Goal: Task Accomplishment & Management: Use online tool/utility

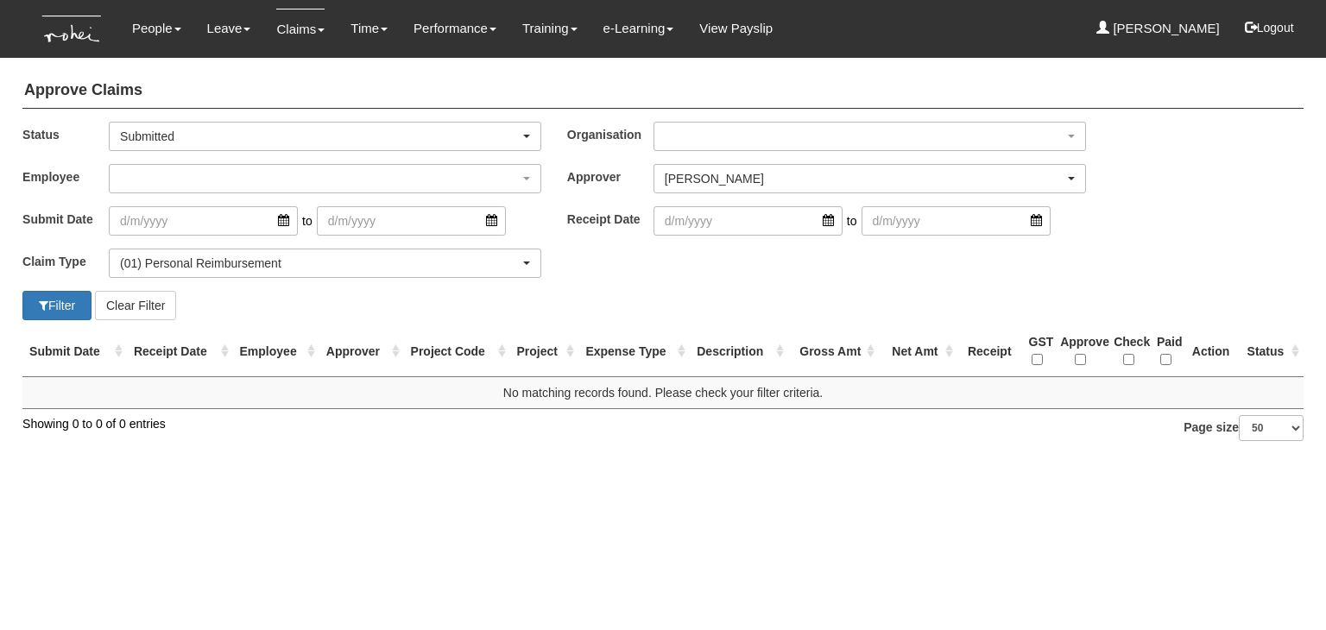
select select "6091e2fd-451e-407a-a4dc-3625e5dd44e4"
select select "14"
select select "50"
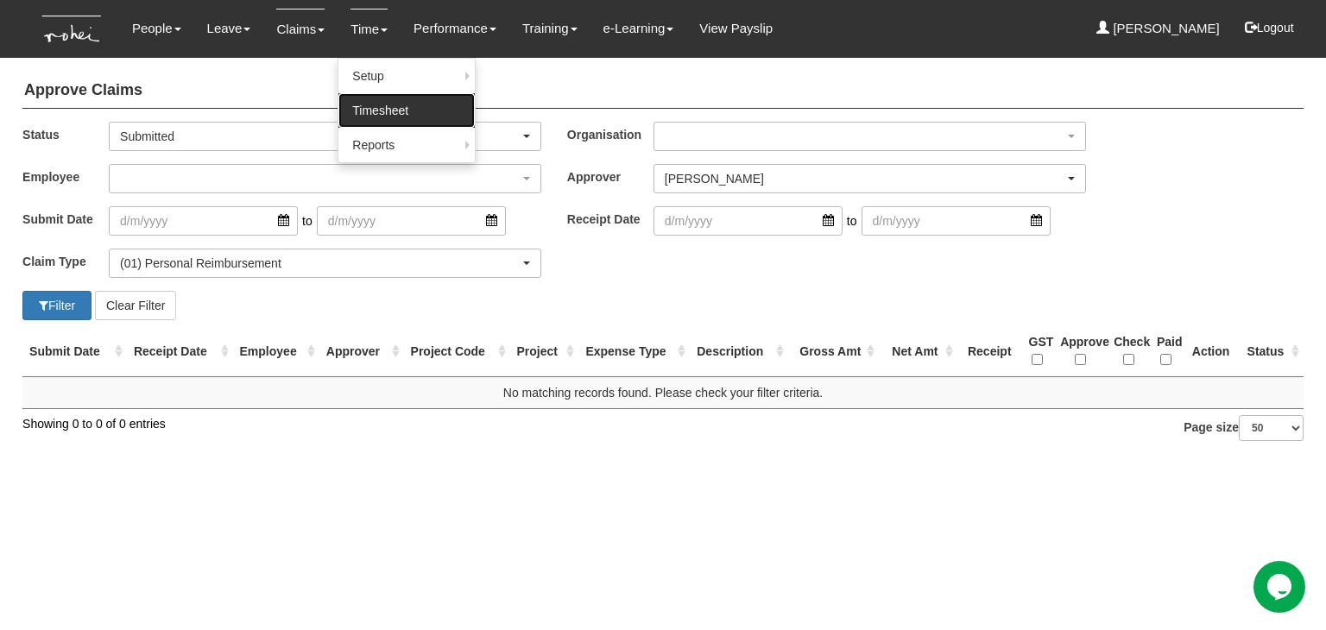
click at [368, 104] on link "Timesheet" at bounding box center [406, 110] width 136 height 35
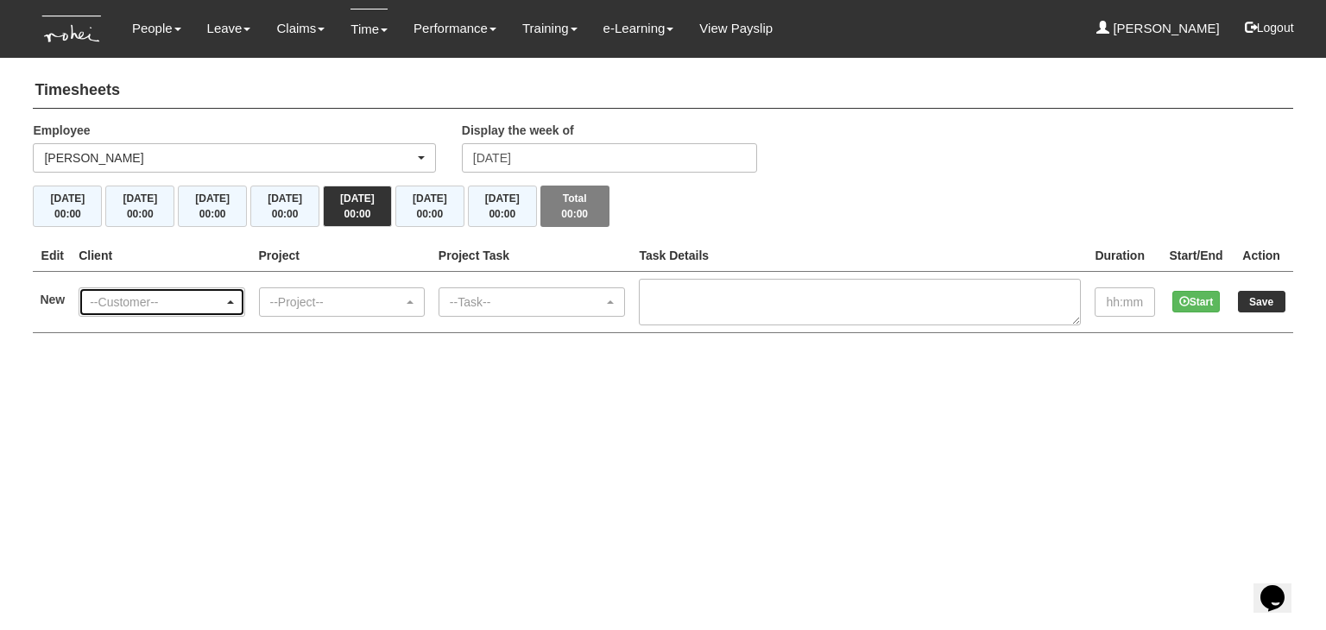
click at [156, 295] on div "--Customer--" at bounding box center [156, 302] width 133 height 17
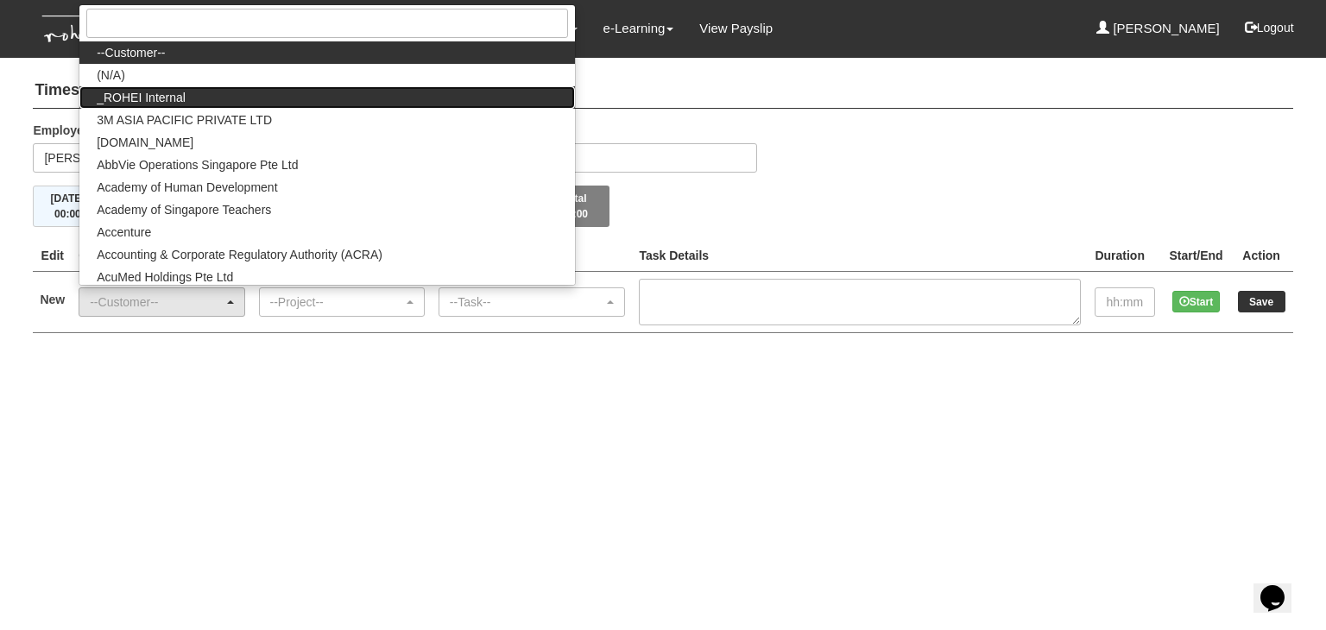
click at [176, 94] on span "_ROHEI Internal" at bounding box center [141, 97] width 89 height 17
select select "397"
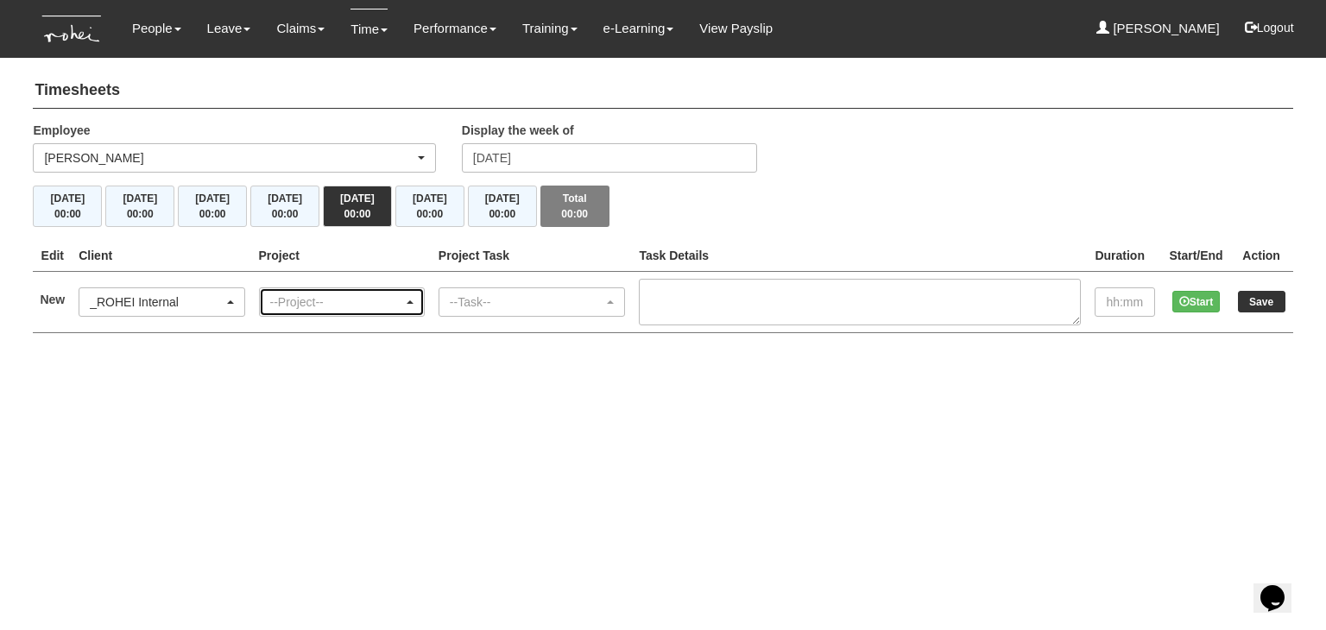
click at [339, 295] on div "--Project--" at bounding box center [336, 302] width 133 height 17
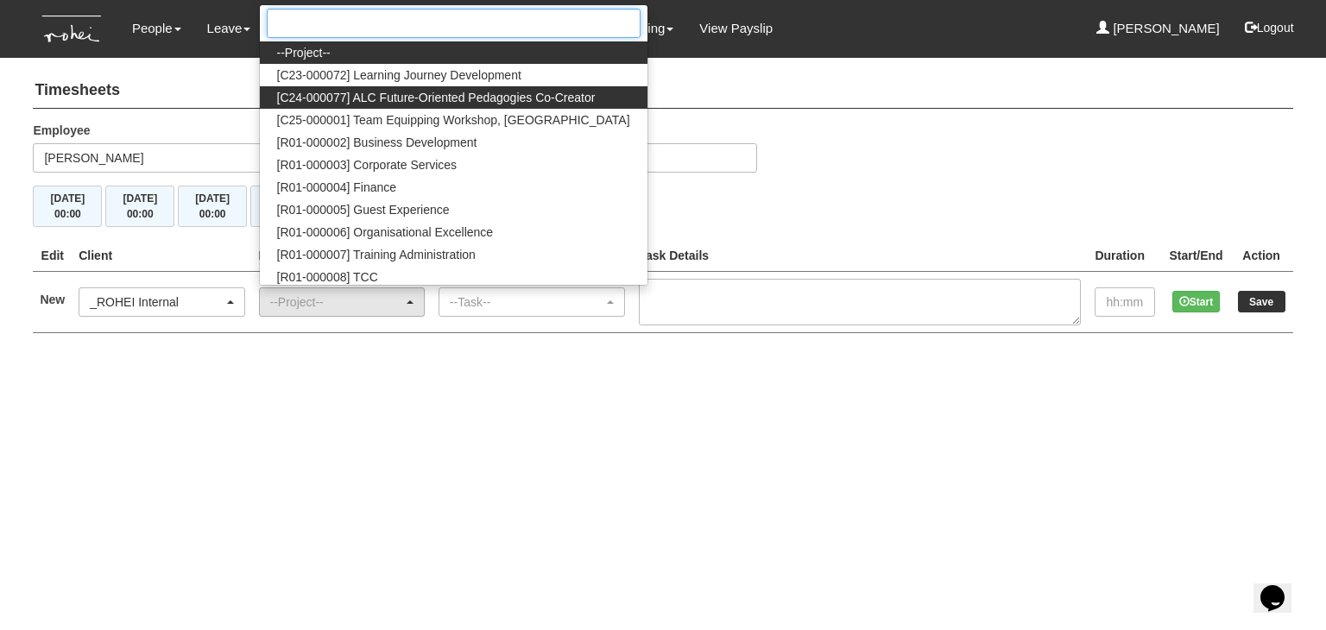
paste input "Corporate Services"
type input "Corporate Services"
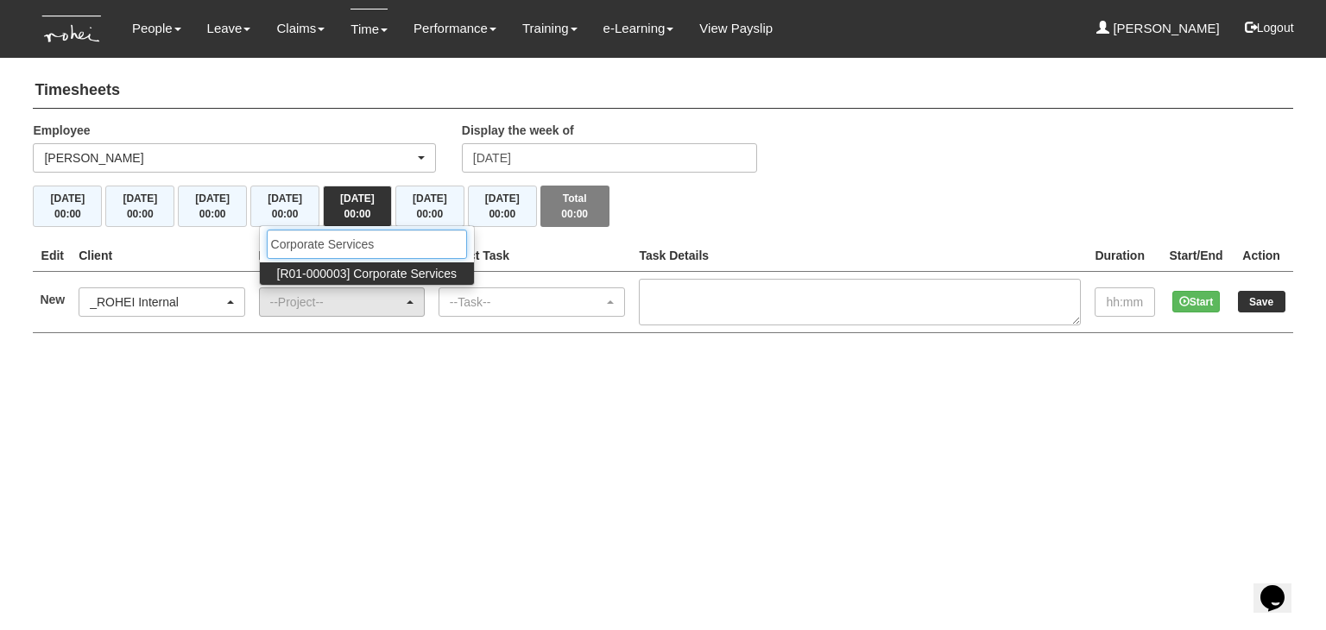
click at [340, 238] on input "Corporate Services" at bounding box center [367, 244] width 201 height 29
drag, startPoint x: 401, startPoint y: 250, endPoint x: 263, endPoint y: 251, distance: 137.3
click at [263, 251] on table "Edit Client Project Project Task Task Details Duration Start/End Action New --C…" at bounding box center [663, 286] width 1260 height 93
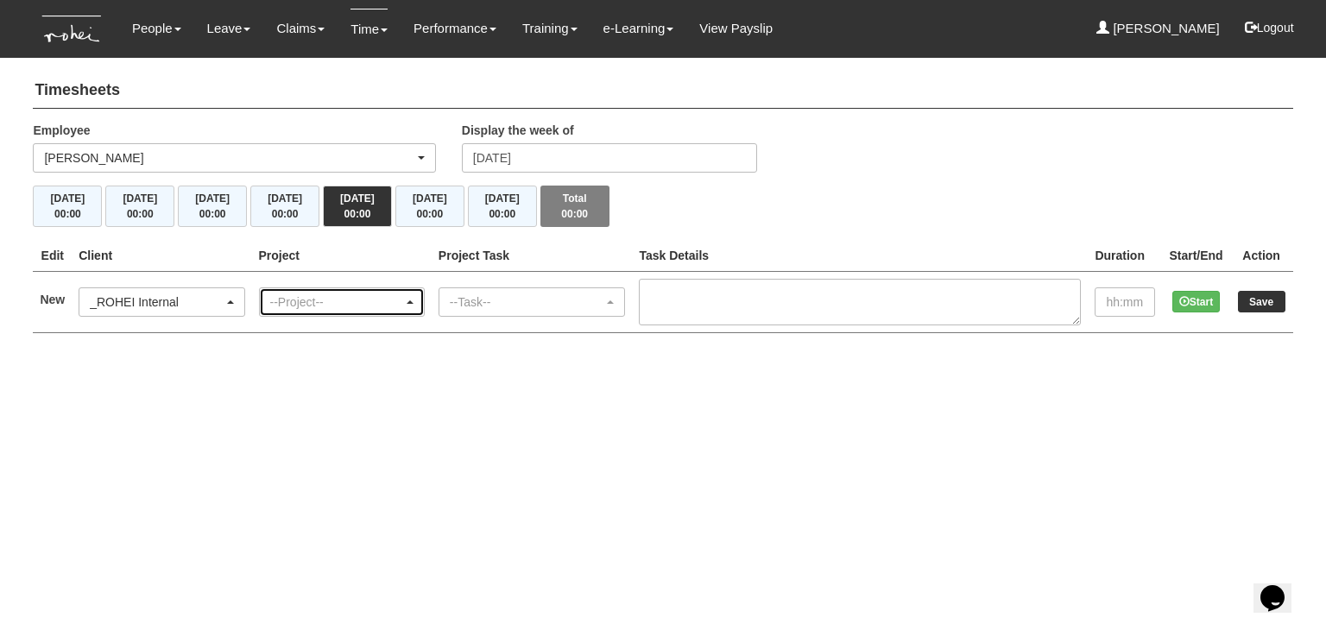
click at [309, 309] on div "--Project--" at bounding box center [336, 302] width 133 height 17
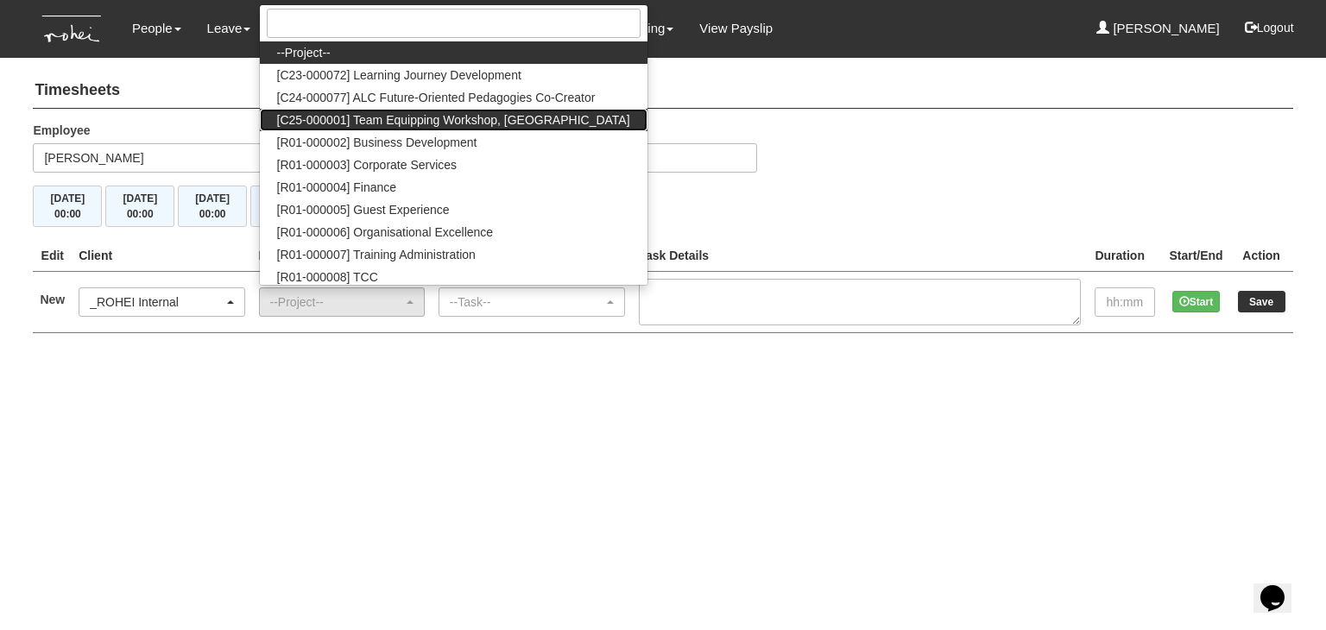
click at [334, 119] on span "[C25-000001] Team Equipping Workshop, [GEOGRAPHIC_DATA]" at bounding box center [453, 119] width 353 height 17
select select "2854"
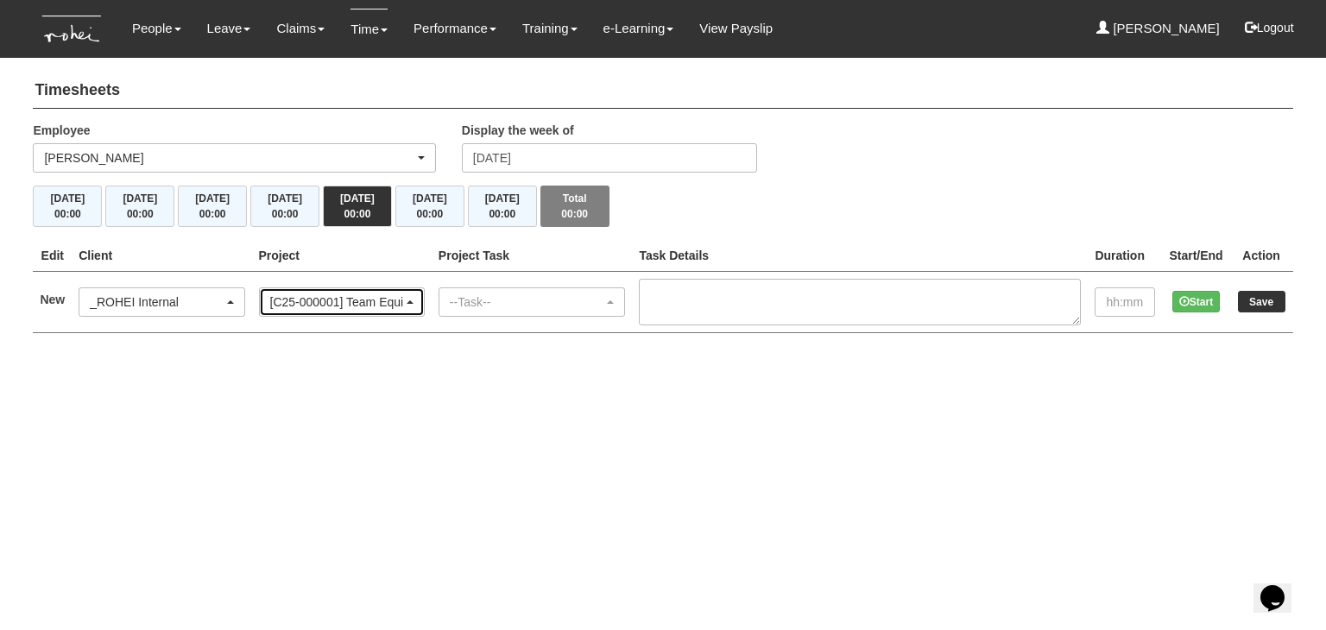
click at [414, 302] on span "button" at bounding box center [410, 301] width 7 height 3
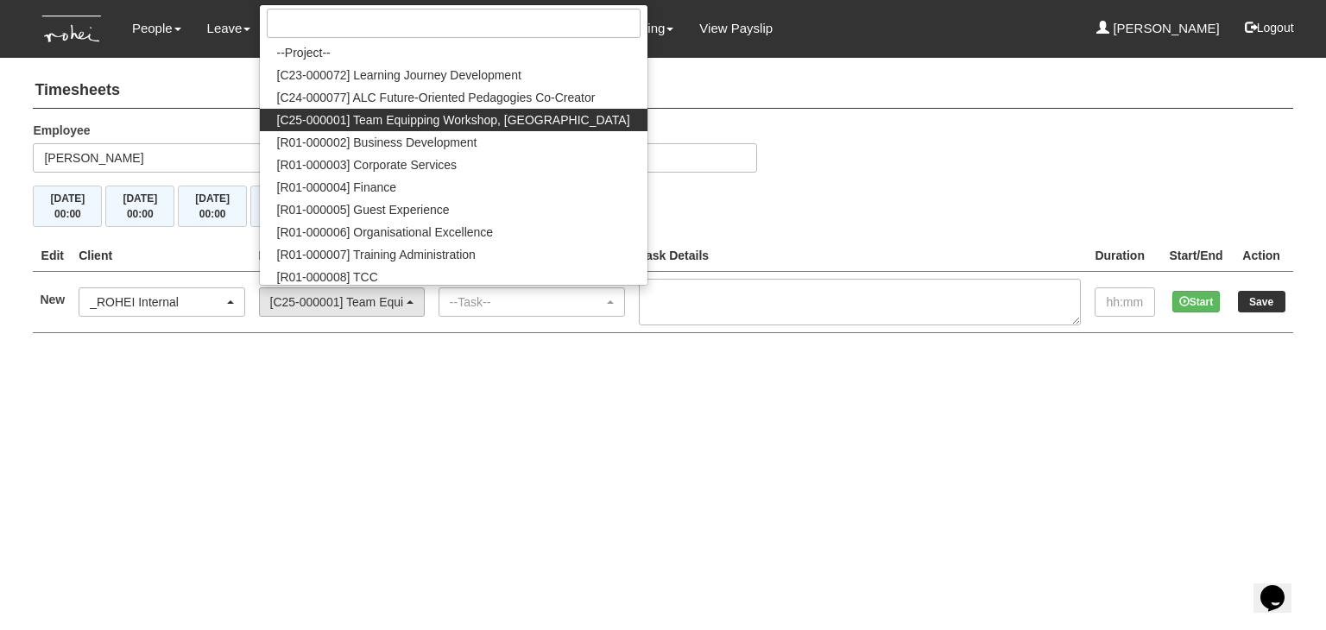
click at [591, 368] on html "Toggle navigation People Setup Users Departments Organisations Modules Manage P…" at bounding box center [663, 184] width 1326 height 368
